Goal: Find specific page/section: Find specific page/section

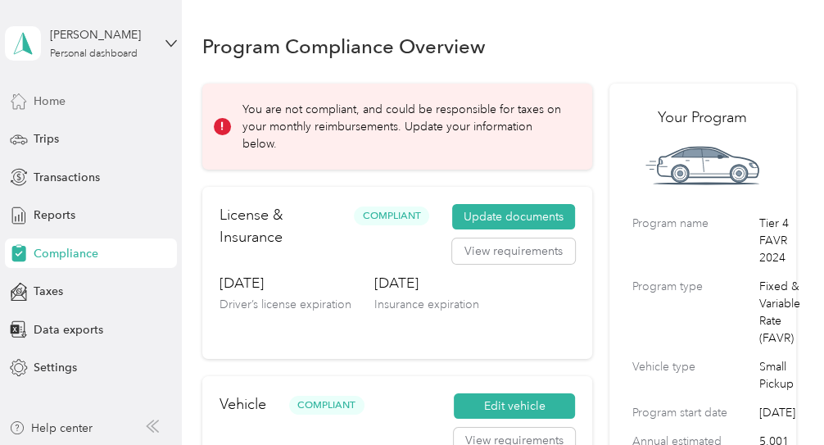
click at [69, 97] on div "Home" at bounding box center [91, 100] width 172 height 29
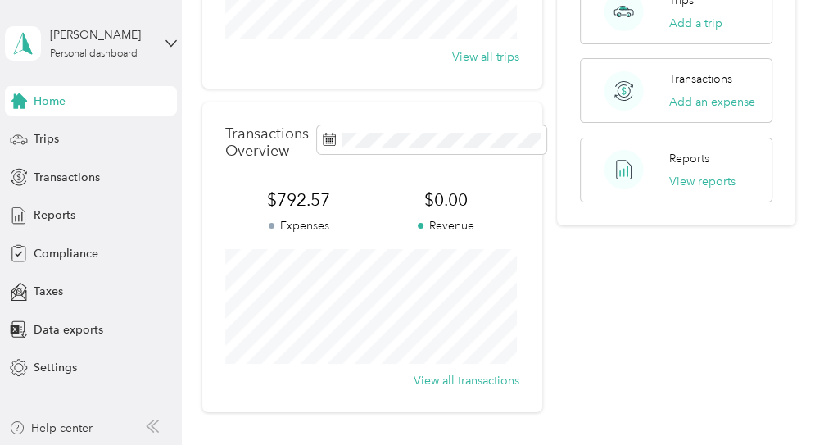
scroll to position [410, 0]
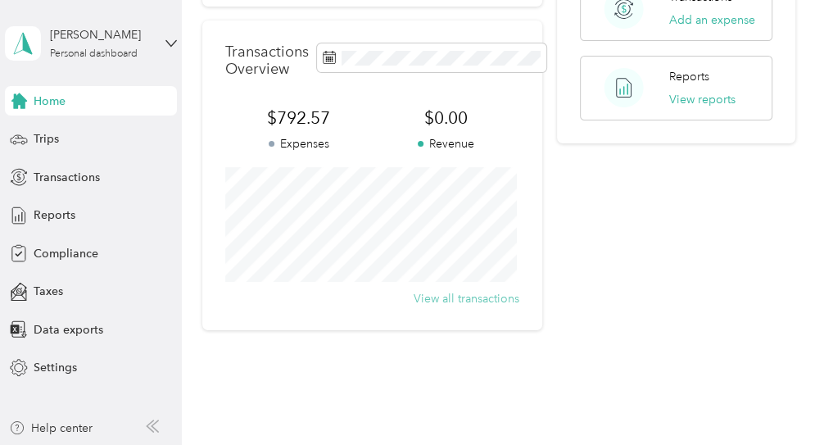
click at [482, 297] on button "View all transactions" at bounding box center [467, 298] width 106 height 17
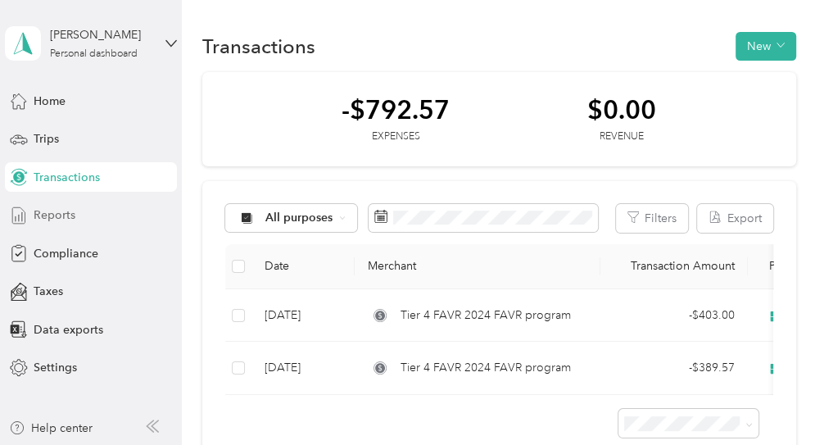
click at [52, 215] on span "Reports" at bounding box center [55, 214] width 42 height 17
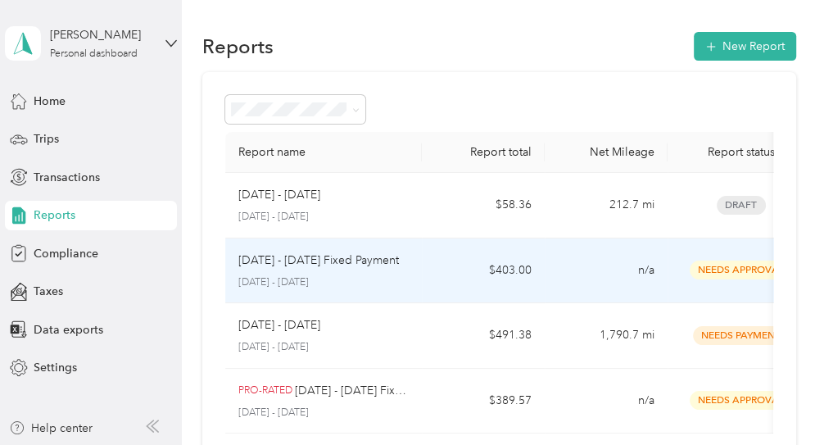
scroll to position [82, 0]
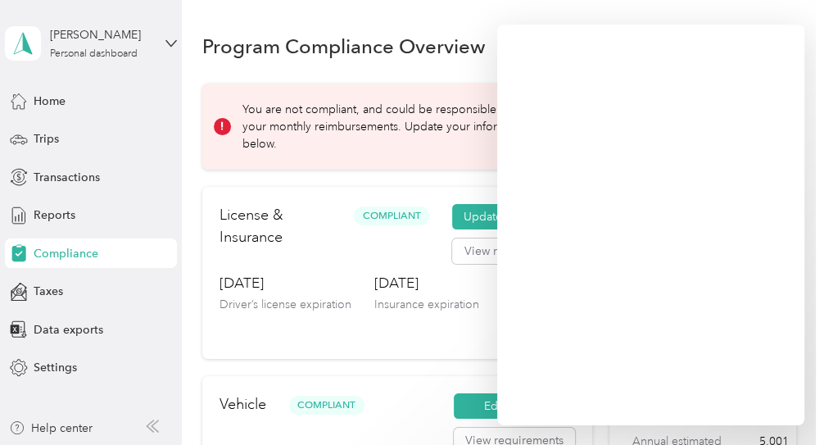
scroll to position [491, 0]
